Goal: Task Accomplishment & Management: Manage account settings

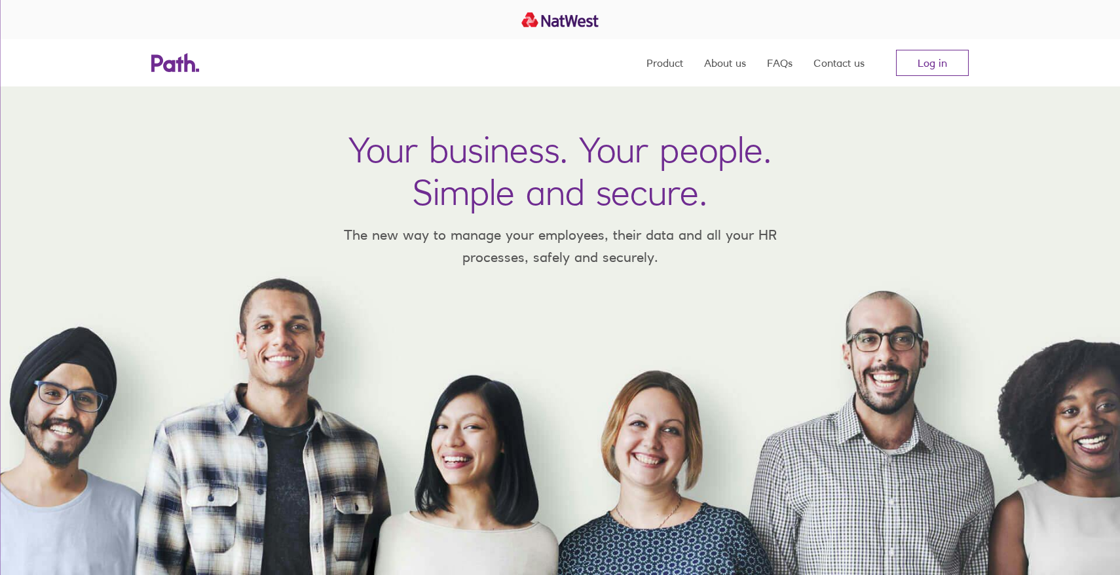
click at [936, 62] on link "Log in" at bounding box center [932, 63] width 73 height 26
click at [939, 71] on link "Log in" at bounding box center [932, 63] width 73 height 26
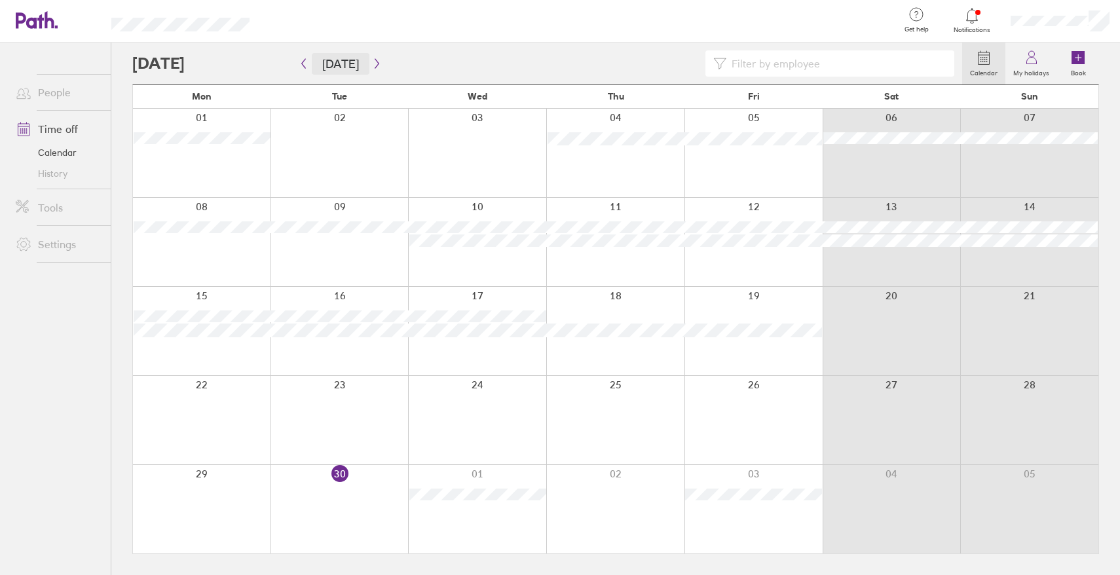
click at [363, 58] on button "[DATE]" at bounding box center [341, 64] width 58 height 22
click at [377, 62] on icon "button" at bounding box center [377, 63] width 10 height 10
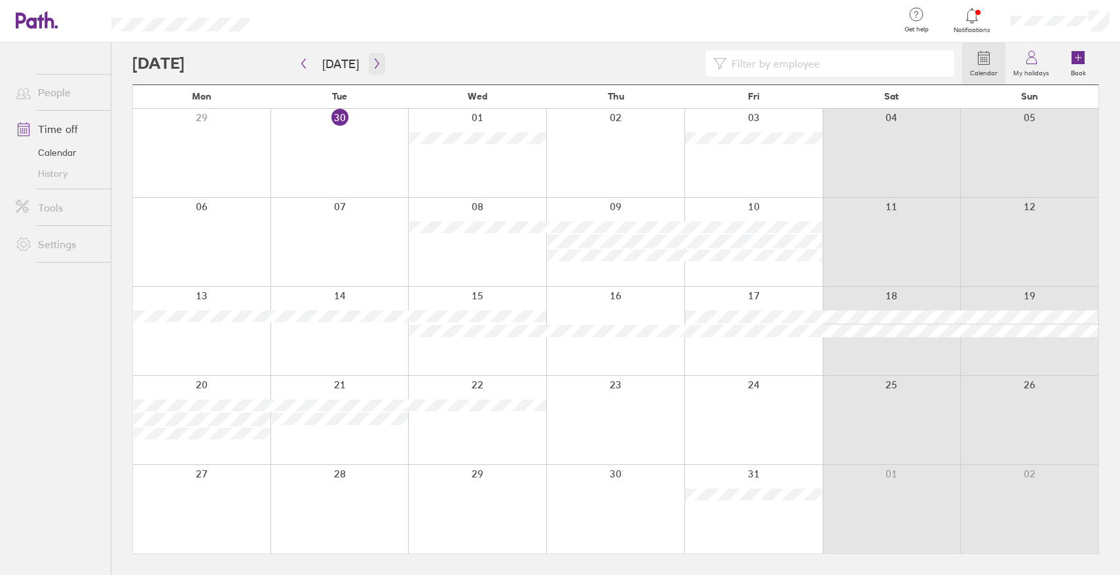
click at [373, 63] on icon "button" at bounding box center [377, 63] width 10 height 10
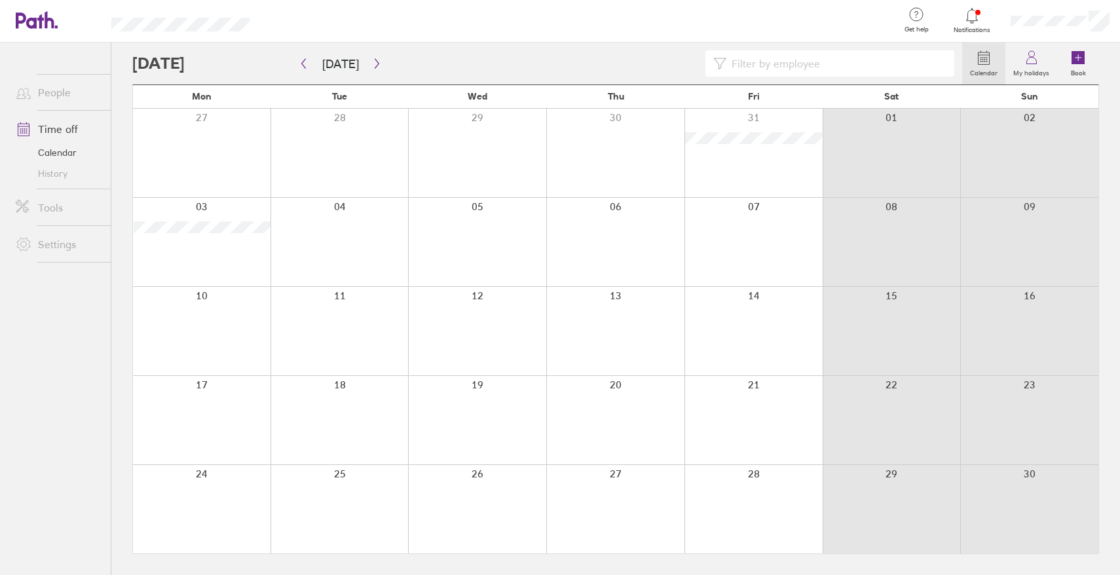
click at [777, 434] on div at bounding box center [753, 420] width 138 height 88
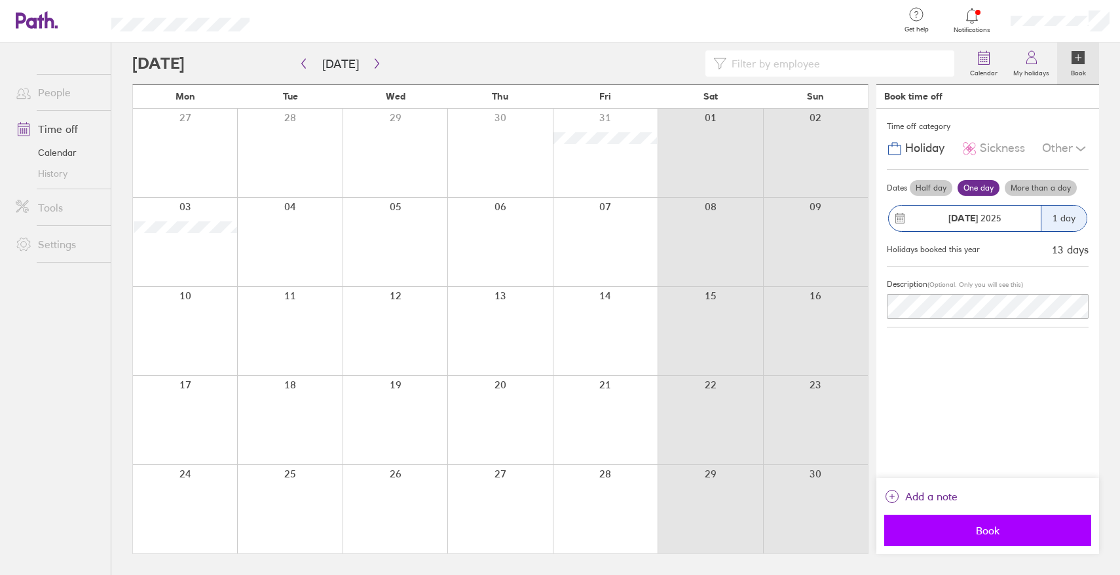
click at [990, 527] on span "Book" at bounding box center [987, 530] width 189 height 12
